Goal: Information Seeking & Learning: Learn about a topic

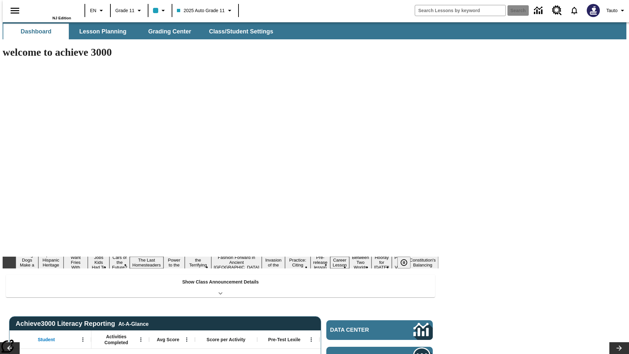
type input "-1"
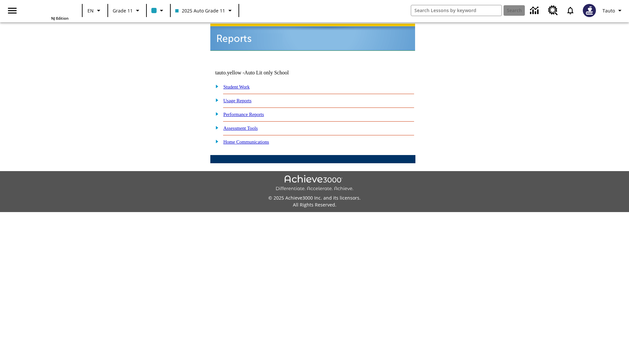
click at [242, 98] on link "Usage Reports" at bounding box center [237, 100] width 28 height 5
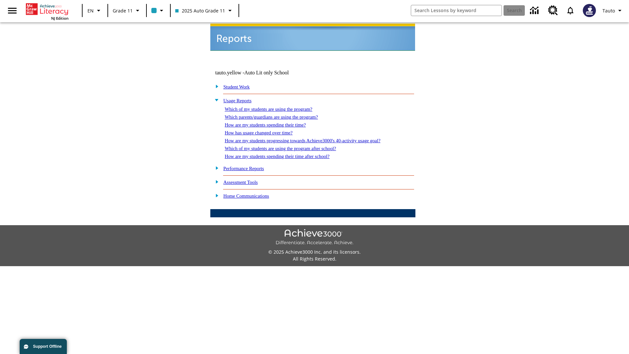
click at [275, 106] on link "Which of my students are using the program?" at bounding box center [268, 108] width 87 height 5
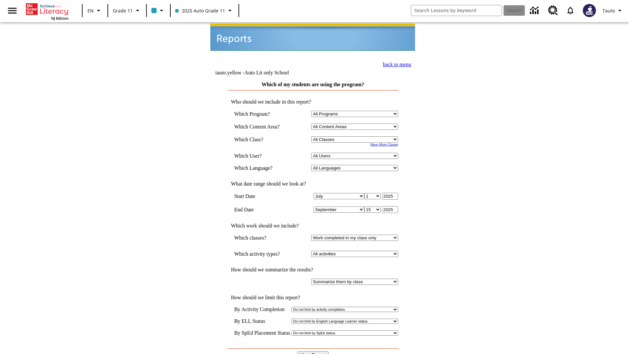
click at [313, 351] on input "View Report" at bounding box center [312, 354] width 31 height 7
click at [395, 64] on link "back to menu" at bounding box center [397, 65] width 28 height 6
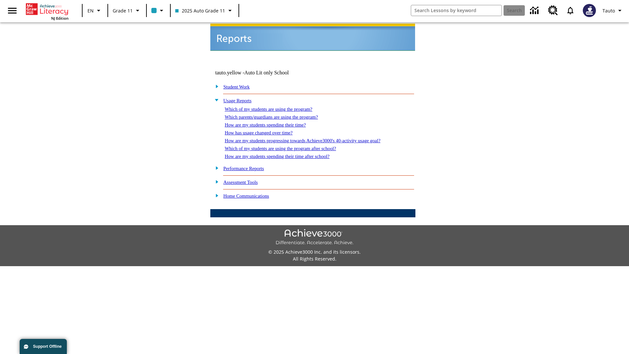
click at [271, 122] on link "How are my students spending their time?" at bounding box center [265, 124] width 81 height 5
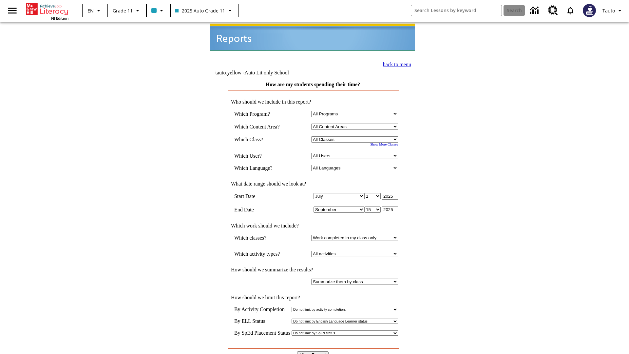
click at [313, 351] on input "View Report" at bounding box center [312, 354] width 31 height 7
click at [395, 64] on link "back to menu" at bounding box center [397, 65] width 28 height 6
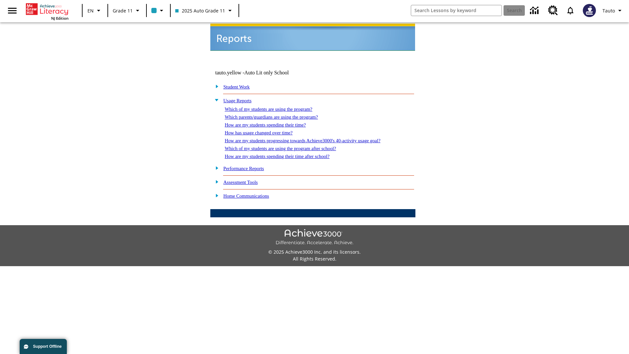
click at [285, 154] on link "How are my students spending their time after school?" at bounding box center [277, 156] width 105 height 5
